Goal: Task Accomplishment & Management: Use online tool/utility

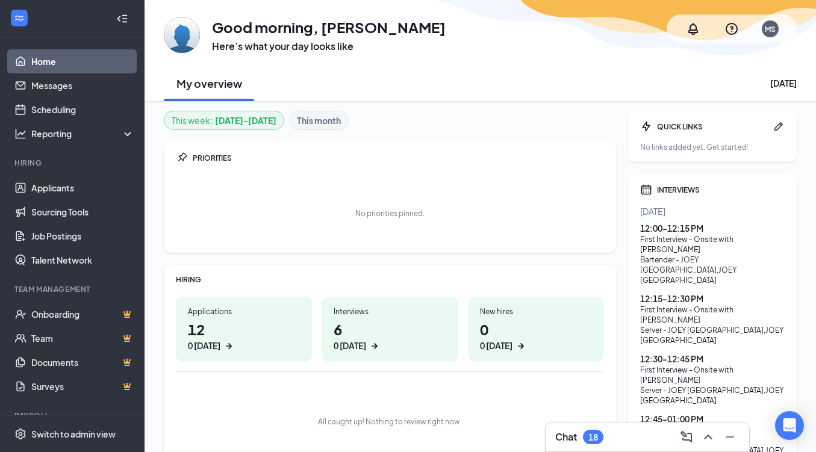
click at [370, 328] on h1 "6 0 today" at bounding box center [390, 335] width 112 height 33
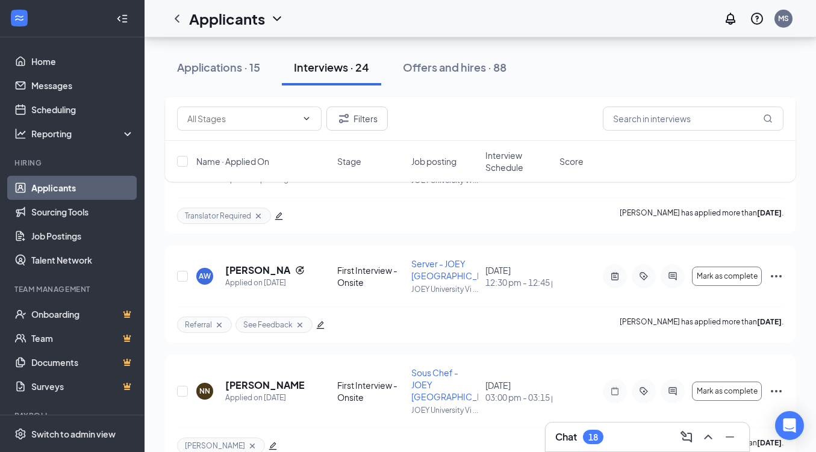
scroll to position [548, 0]
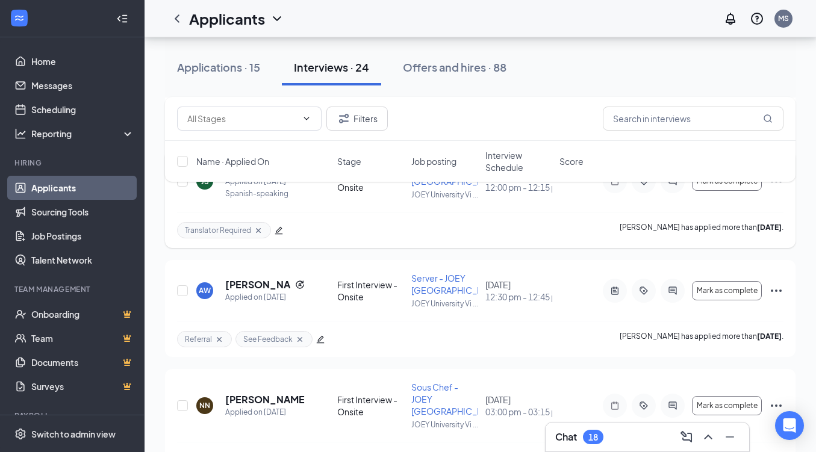
click at [772, 182] on icon "Ellipses" at bounding box center [776, 181] width 11 height 2
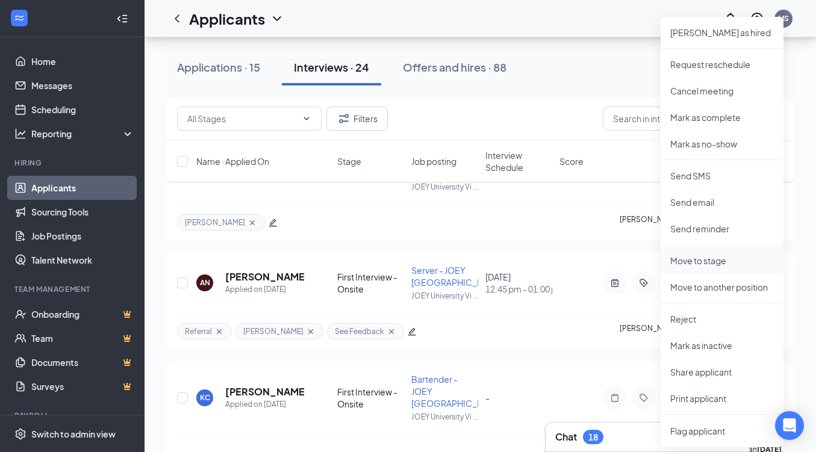
scroll to position [825, 0]
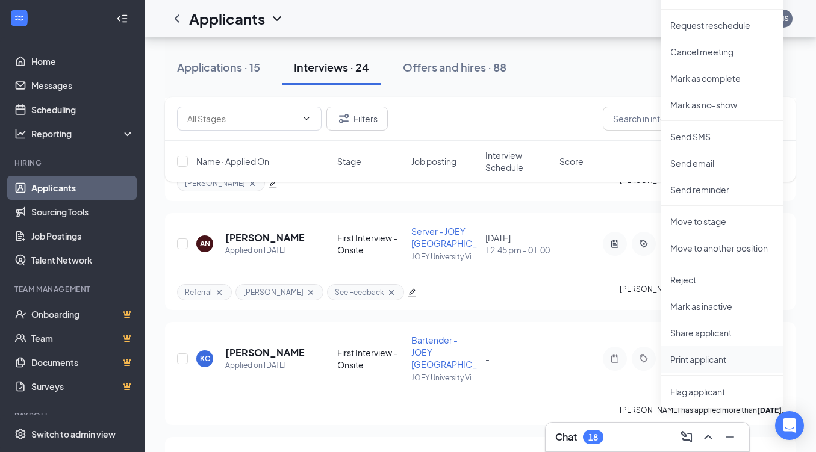
click at [719, 362] on p "Print applicant" at bounding box center [722, 359] width 104 height 12
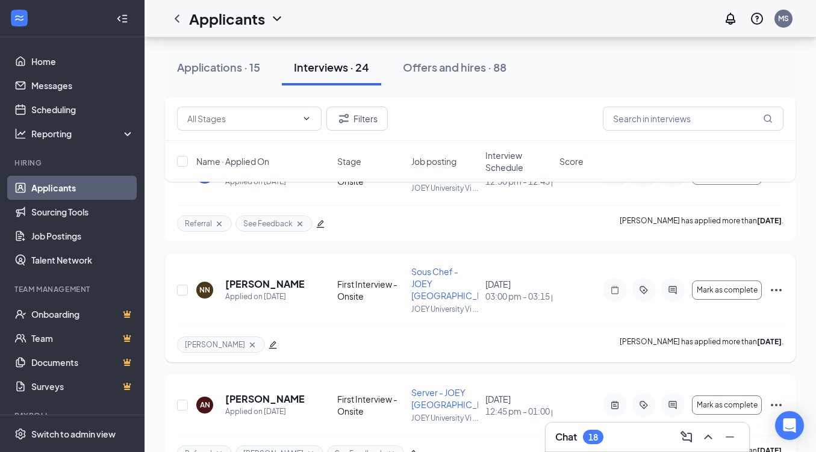
scroll to position [618, 0]
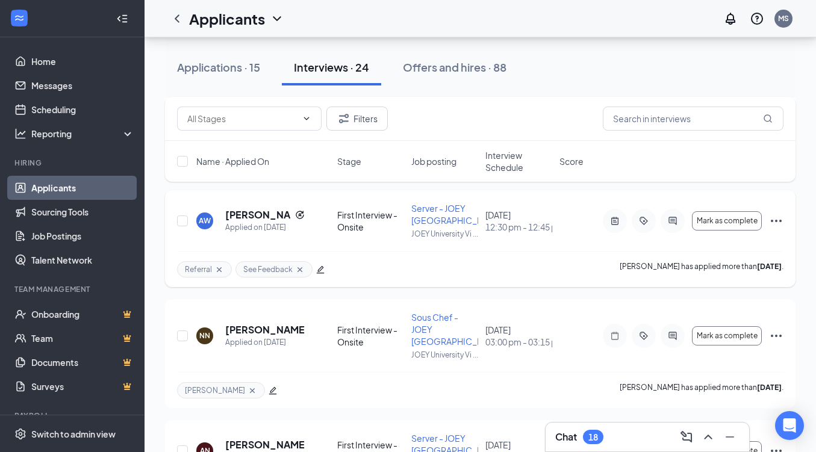
click at [775, 228] on icon "Ellipses" at bounding box center [776, 221] width 14 height 14
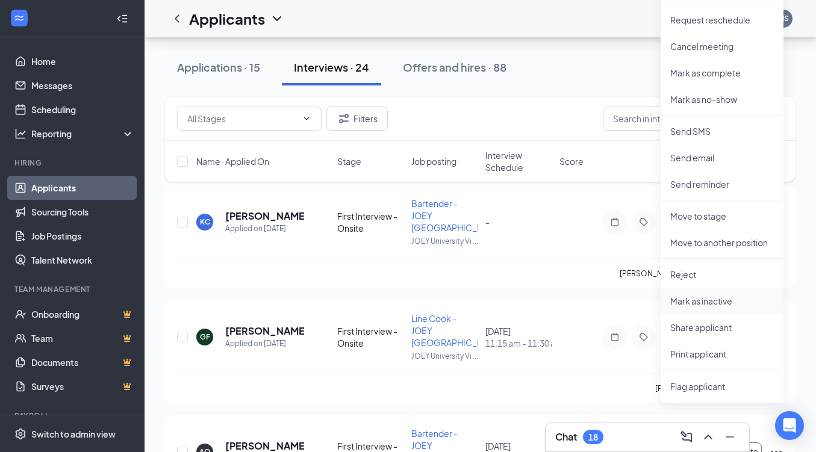
scroll to position [989, 0]
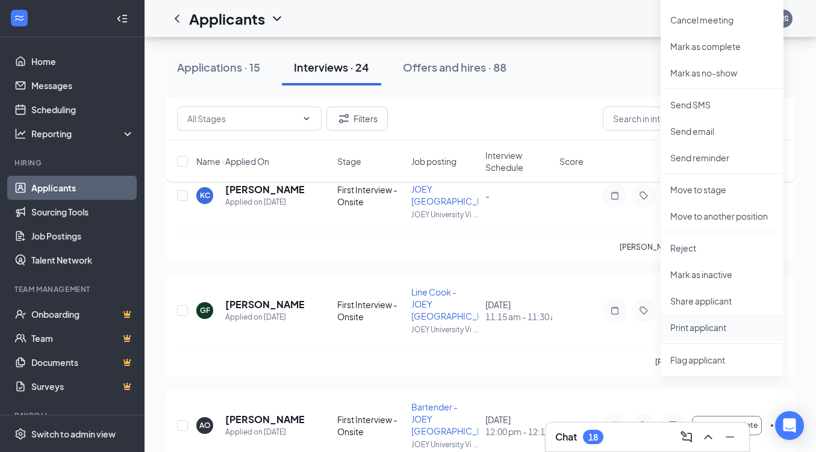
click at [713, 331] on p "Print applicant" at bounding box center [722, 328] width 104 height 12
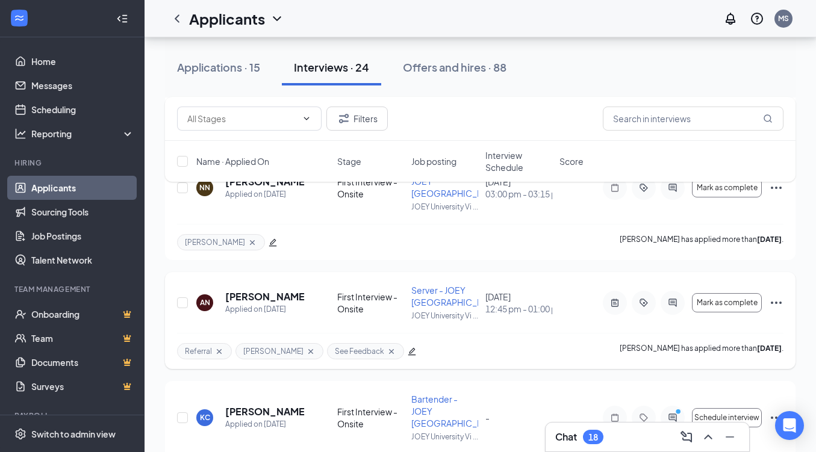
scroll to position [788, 0]
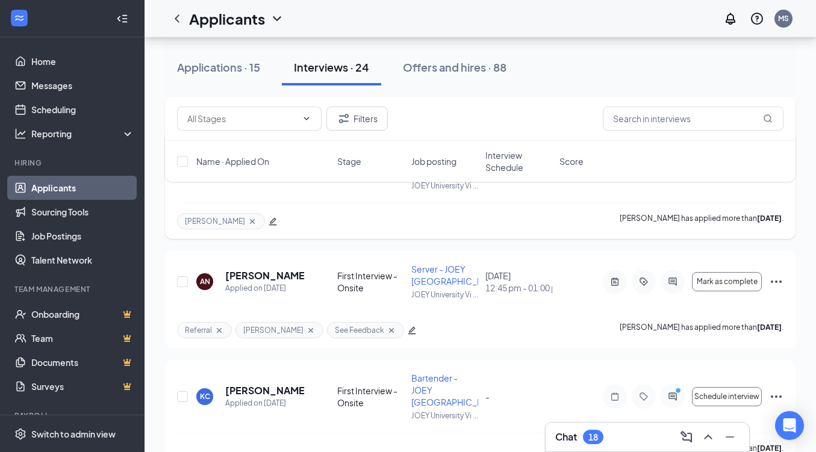
click at [774, 174] on icon "Ellipses" at bounding box center [776, 167] width 14 height 14
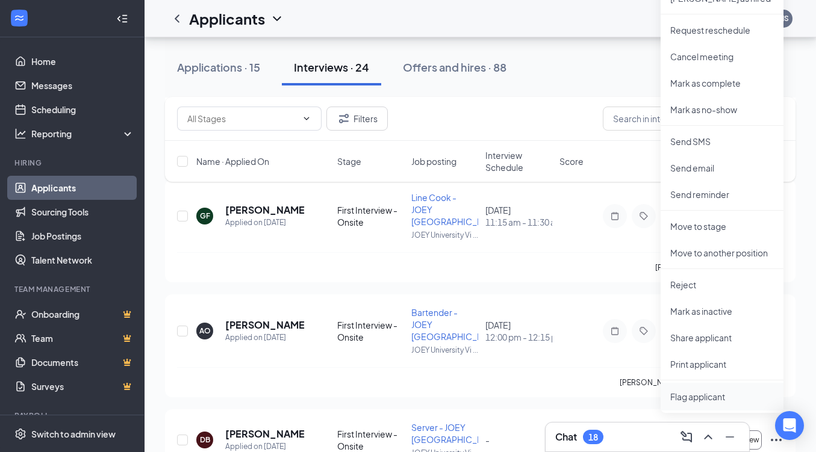
scroll to position [1111, 0]
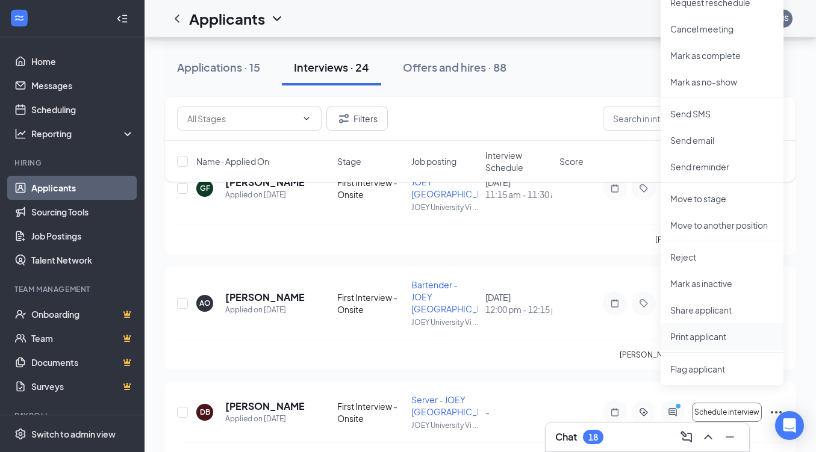
click at [709, 337] on p "Print applicant" at bounding box center [722, 337] width 104 height 12
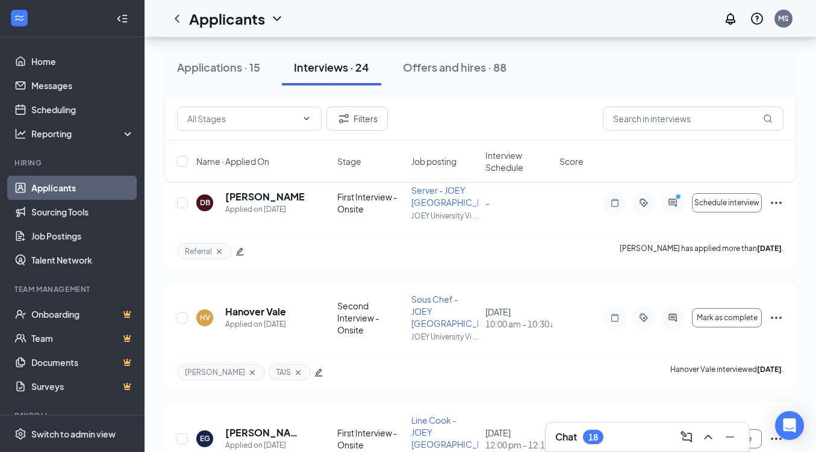
scroll to position [1289, 0]
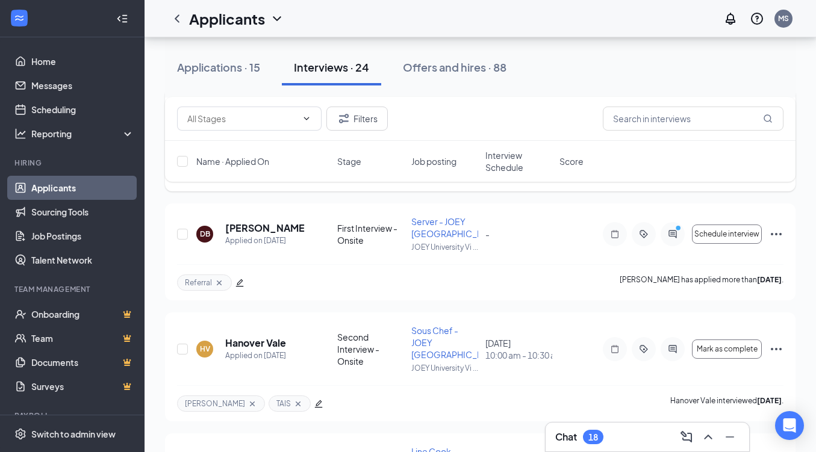
click at [775, 126] on icon "Ellipses" at bounding box center [776, 125] width 11 height 2
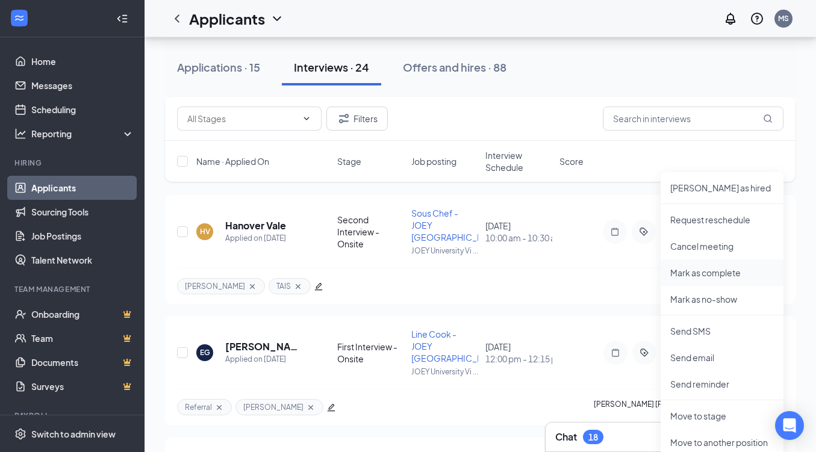
scroll to position [1779, 0]
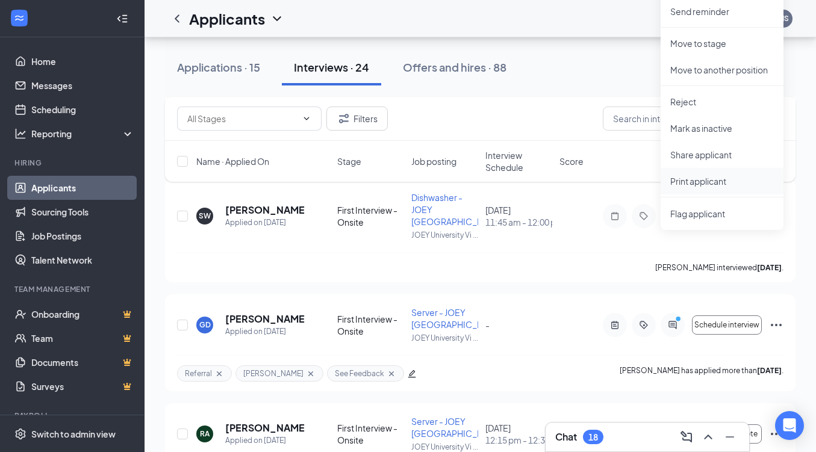
click at [707, 184] on p "Print applicant" at bounding box center [722, 181] width 104 height 12
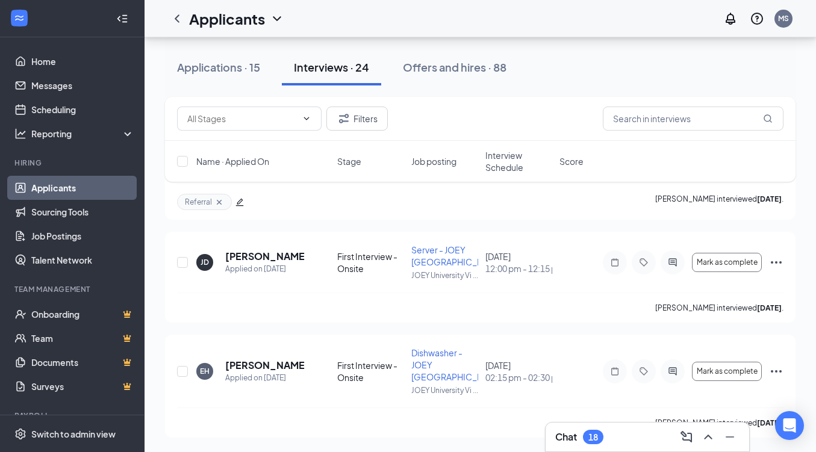
scroll to position [2556, 0]
click at [778, 40] on icon "Ellipses" at bounding box center [776, 32] width 14 height 14
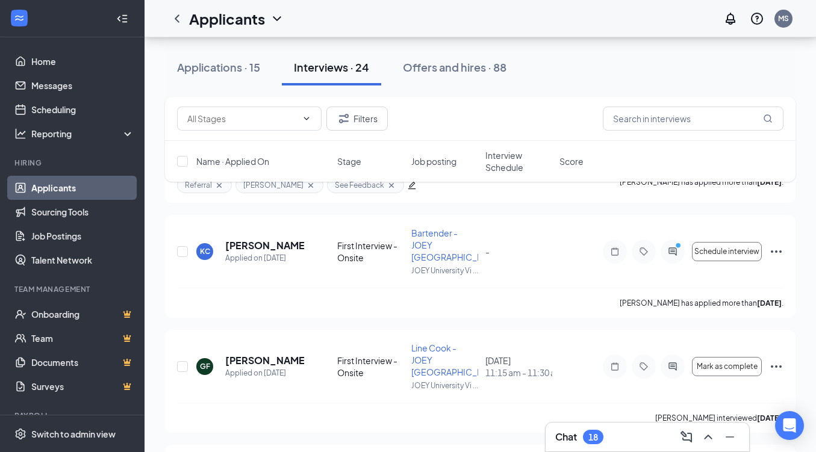
scroll to position [924, 0]
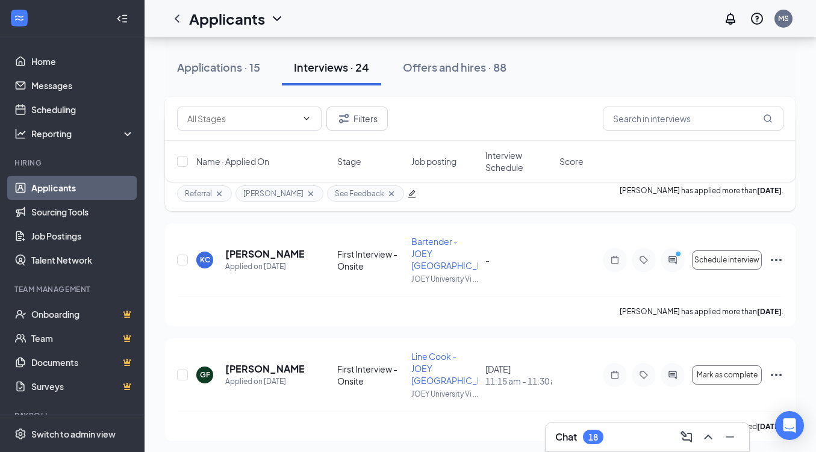
click at [780, 152] on icon "Ellipses" at bounding box center [776, 145] width 14 height 14
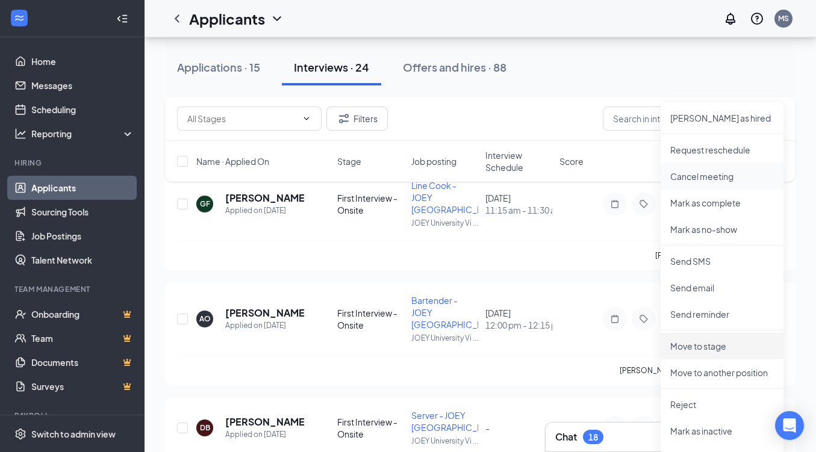
scroll to position [1281, 0]
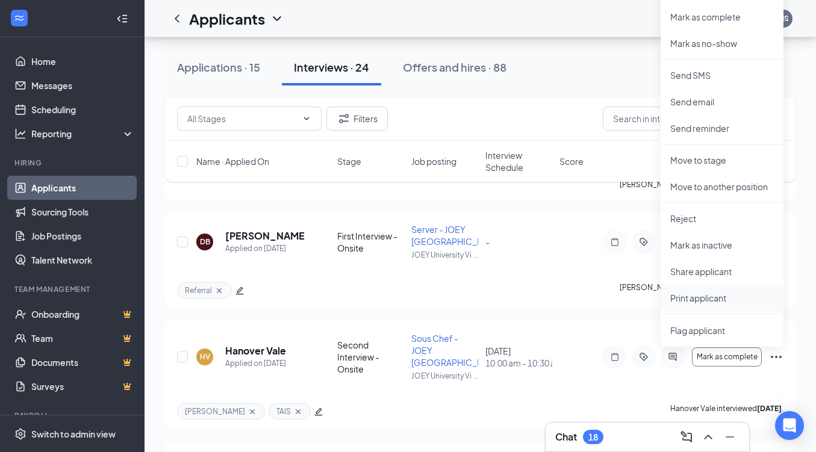
click at [707, 301] on p "Print applicant" at bounding box center [722, 298] width 104 height 12
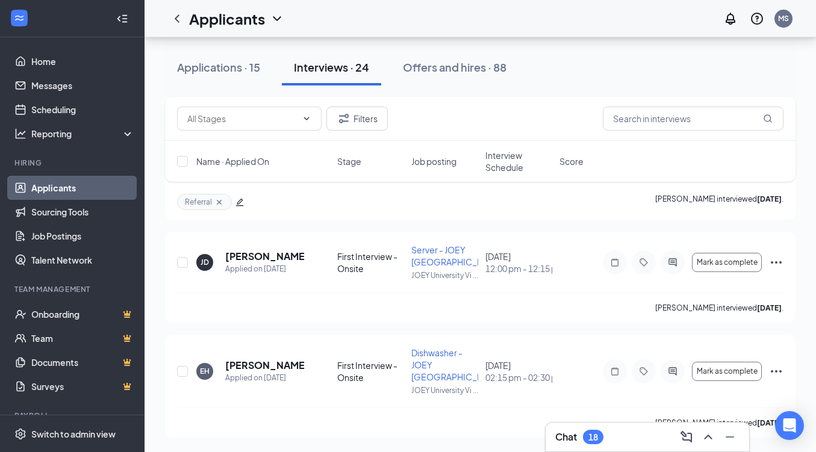
scroll to position [2662, 0]
